Goal: Task Accomplishment & Management: Use online tool/utility

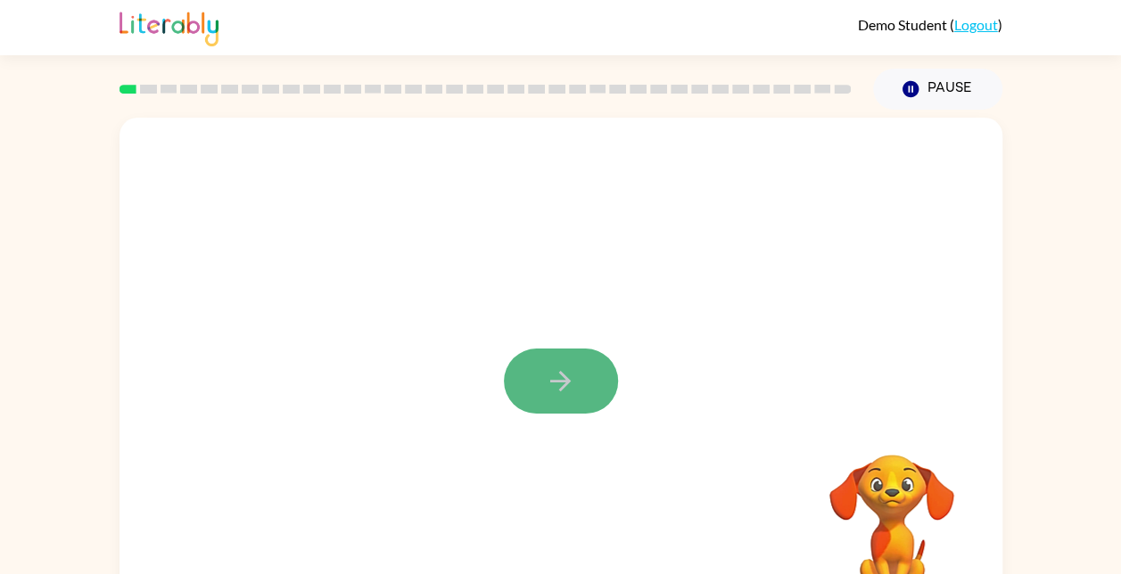
click at [566, 376] on icon "button" at bounding box center [560, 381] width 31 height 31
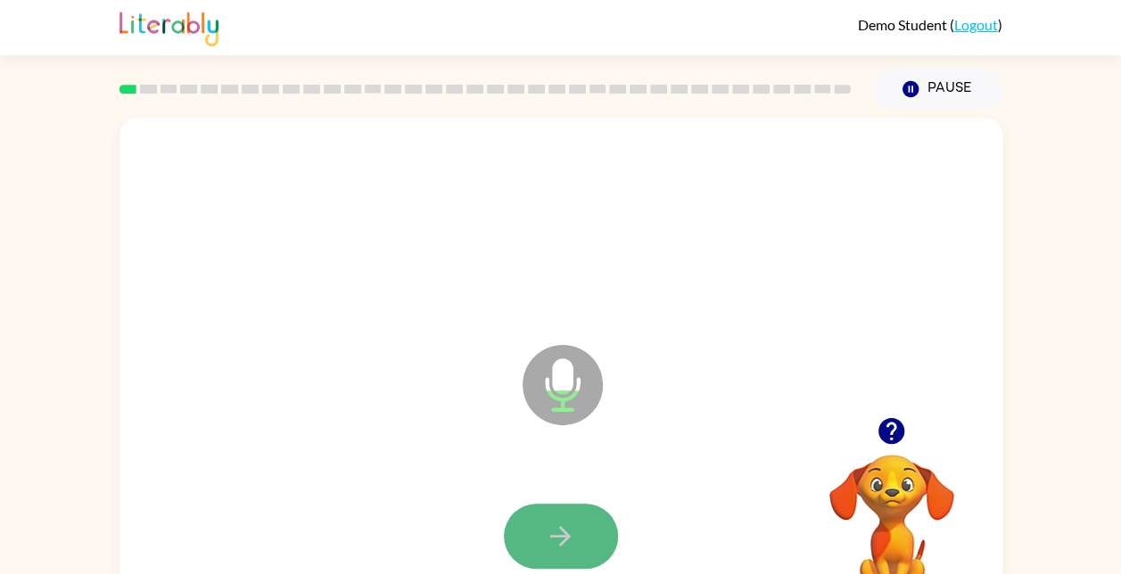
click at [554, 519] on button "button" at bounding box center [561, 536] width 114 height 65
click at [566, 526] on icon "button" at bounding box center [560, 536] width 31 height 31
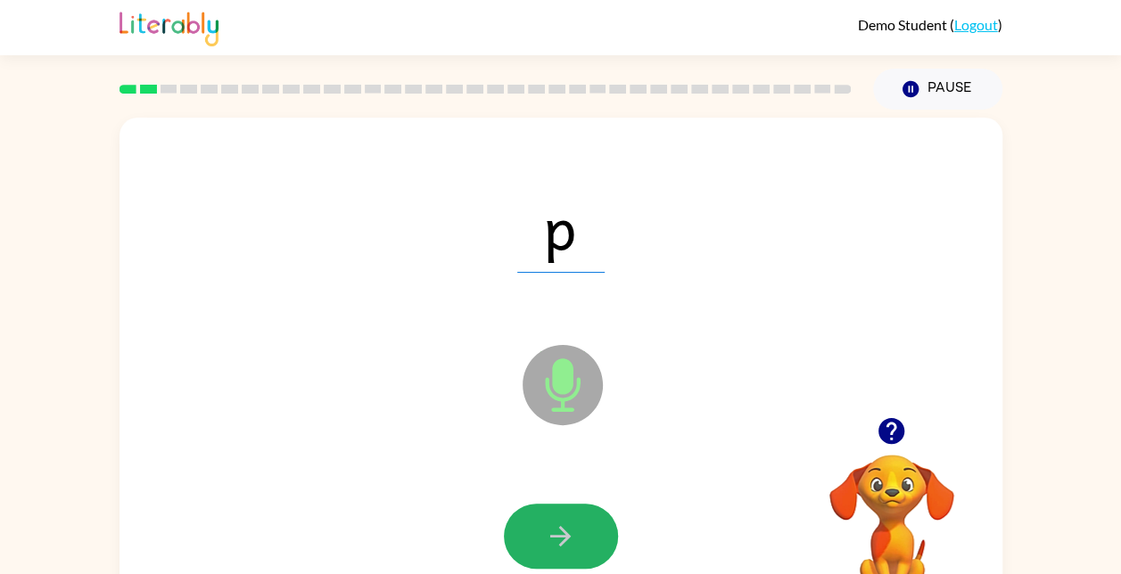
click at [566, 526] on icon "button" at bounding box center [560, 536] width 31 height 31
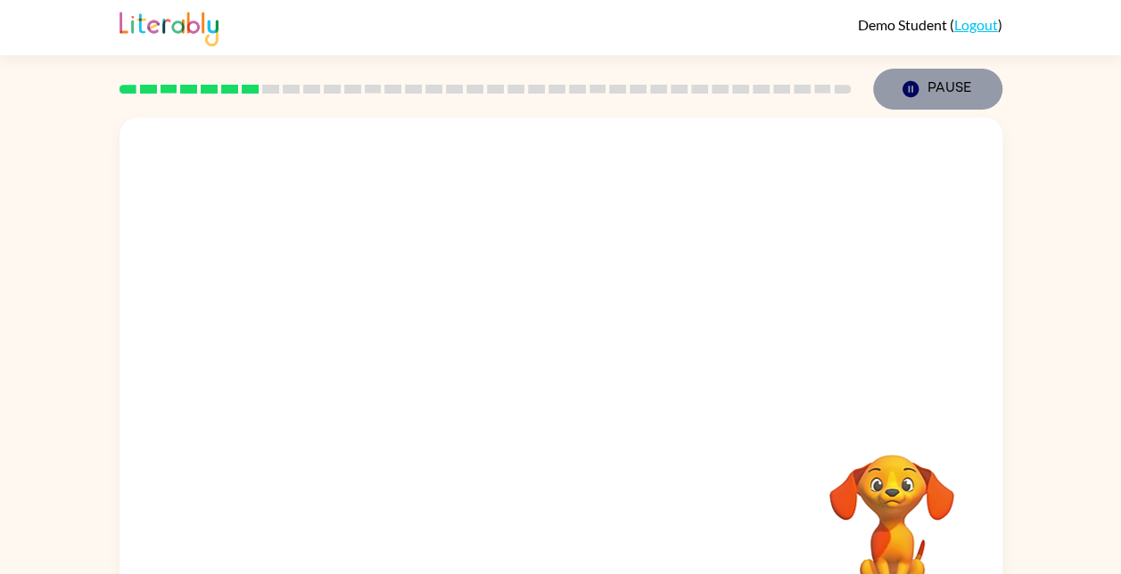
click at [949, 83] on button "Pause Pause" at bounding box center [937, 89] width 129 height 41
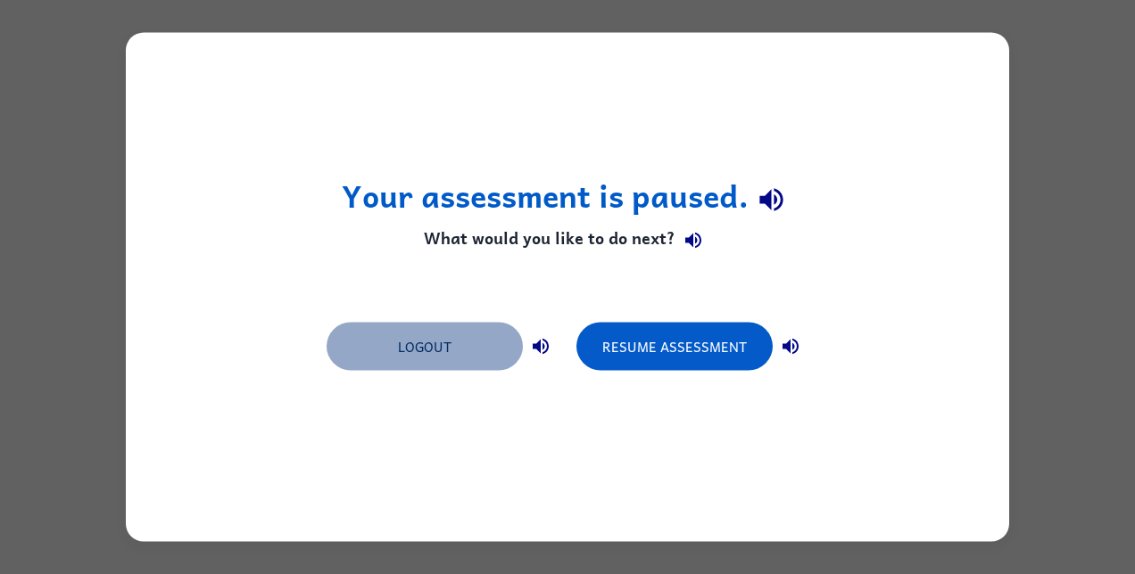
click at [409, 340] on button "Logout" at bounding box center [424, 347] width 196 height 48
